Goal: Book appointment/travel/reservation

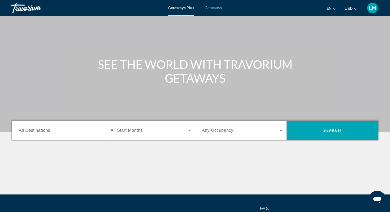
scroll to position [29, 0]
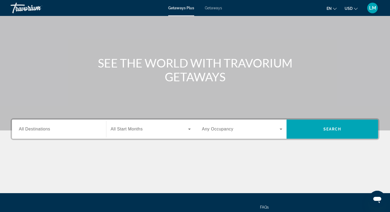
click at [189, 128] on icon "Search widget" at bounding box center [189, 129] width 6 height 6
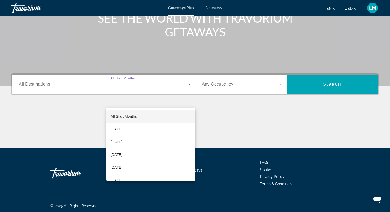
scroll to position [75, 0]
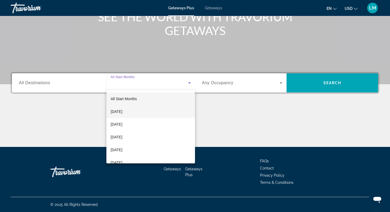
click at [121, 111] on span "[DATE]" at bounding box center [117, 111] width 12 height 6
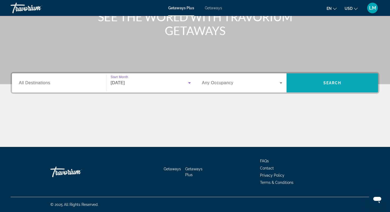
click at [338, 83] on span "Search" at bounding box center [333, 83] width 18 height 4
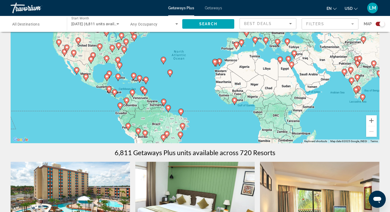
scroll to position [52, 0]
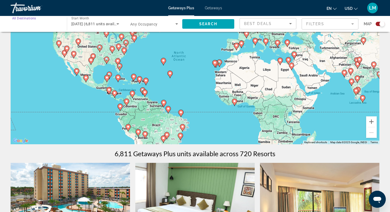
click at [48, 26] on input "Destination All Destinations" at bounding box center [36, 24] width 48 height 6
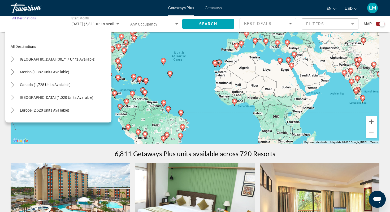
click at [47, 25] on input "Destination All Destinations" at bounding box center [36, 24] width 48 height 6
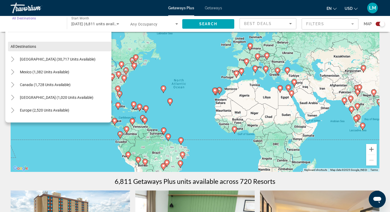
scroll to position [14, 0]
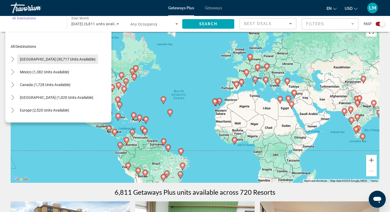
click at [31, 60] on span "[GEOGRAPHIC_DATA] (30,717 units available)" at bounding box center [58, 59] width 76 height 4
type input "**********"
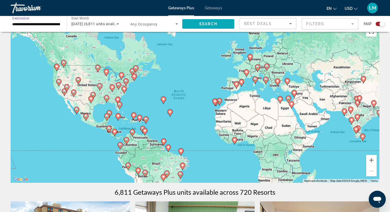
click at [202, 25] on span "Search" at bounding box center [208, 24] width 18 height 4
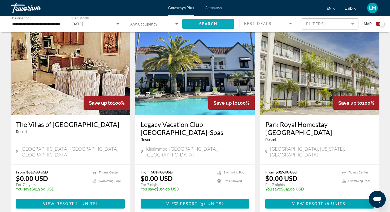
scroll to position [186, 0]
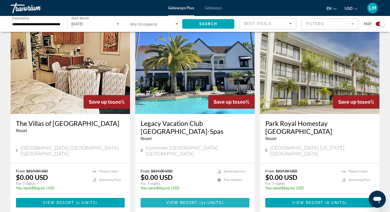
click at [193, 196] on span "Main content" at bounding box center [195, 202] width 109 height 13
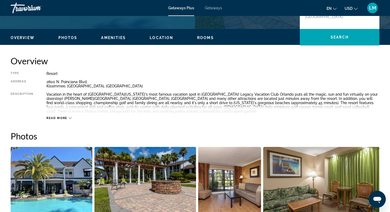
scroll to position [152, 0]
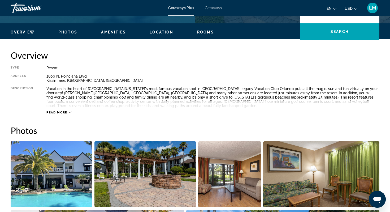
click at [69, 111] on icon "Main content" at bounding box center [70, 112] width 3 height 3
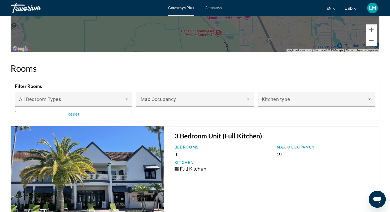
scroll to position [972, 0]
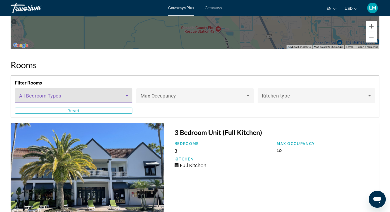
click at [126, 94] on icon "Main content" at bounding box center [127, 95] width 6 height 6
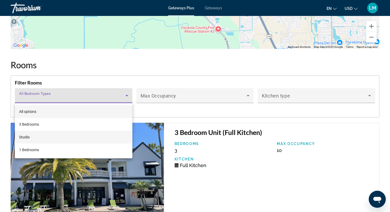
click at [92, 137] on mat-option "Studio" at bounding box center [74, 137] width 118 height 13
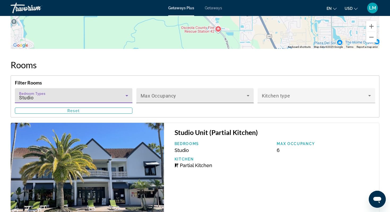
click at [246, 96] on icon "Main content" at bounding box center [248, 95] width 6 height 6
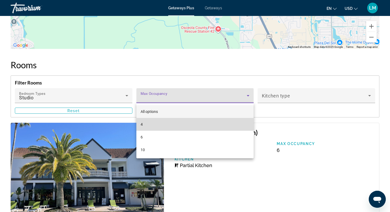
click at [216, 122] on mat-option "4" at bounding box center [195, 124] width 118 height 13
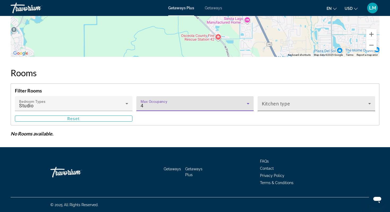
click at [370, 104] on icon "Main content" at bounding box center [370, 103] width 6 height 6
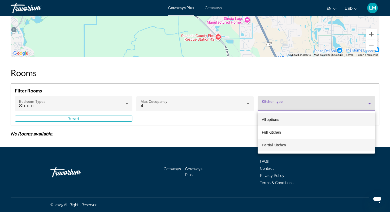
click at [272, 144] on span "Partial Kitchen" at bounding box center [274, 145] width 24 height 4
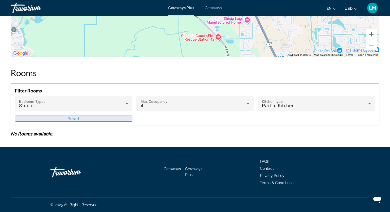
click at [76, 119] on span "Reset" at bounding box center [73, 119] width 13 height 4
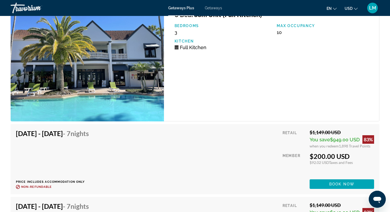
scroll to position [1083, 0]
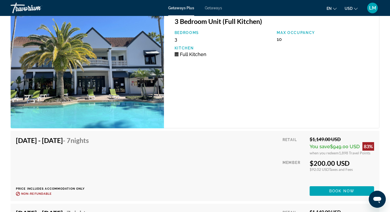
click at [138, 81] on img "Main content" at bounding box center [87, 70] width 153 height 117
click at [120, 114] on img "Main content" at bounding box center [87, 70] width 153 height 117
click at [335, 189] on span "Book now" at bounding box center [341, 191] width 25 height 4
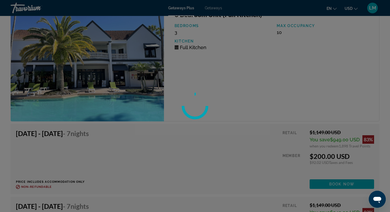
scroll to position [1090, 0]
